Goal: Entertainment & Leisure: Consume media (video, audio)

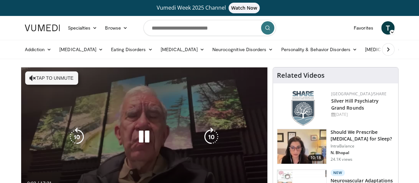
click at [40, 74] on button "Tap to unmute" at bounding box center [51, 77] width 53 height 13
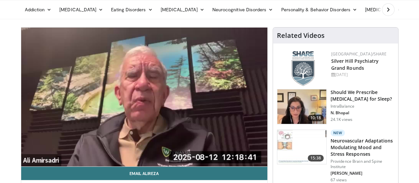
scroll to position [53, 0]
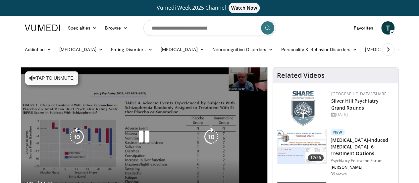
click at [44, 79] on button "Tap to unmute" at bounding box center [51, 77] width 53 height 13
click at [187, 154] on div "10 seconds Tap to unmute" at bounding box center [144, 136] width 246 height 138
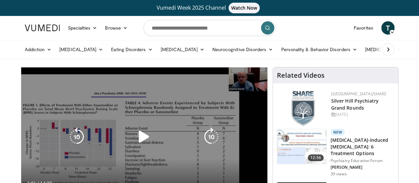
click at [135, 139] on icon "Video Player" at bounding box center [144, 136] width 19 height 19
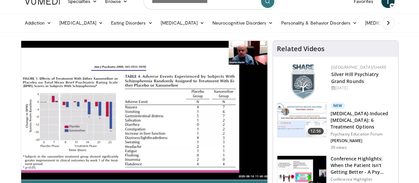
scroll to position [40, 0]
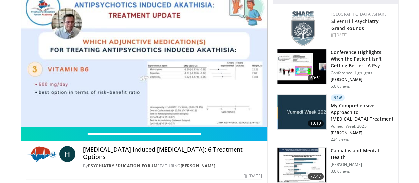
scroll to position [115, 0]
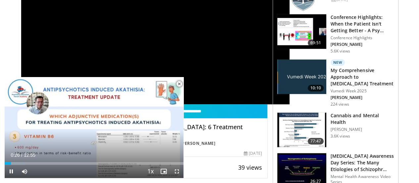
click at [179, 84] on span "Video Player" at bounding box center [179, 83] width 13 height 13
